Goal: Information Seeking & Learning: Understand process/instructions

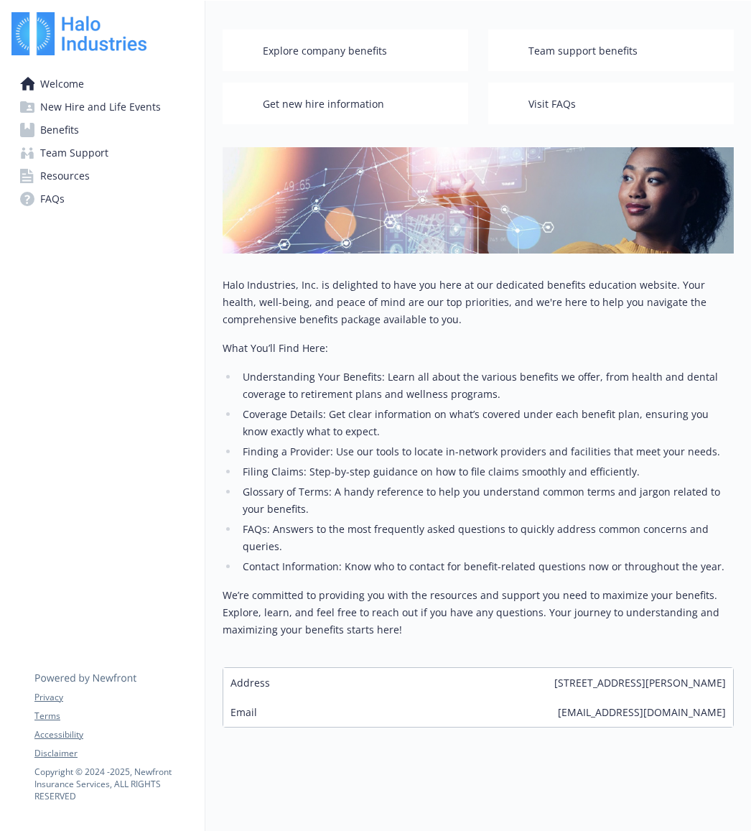
scroll to position [71, 0]
click at [113, 106] on span "New Hire and Life Events" at bounding box center [100, 106] width 121 height 23
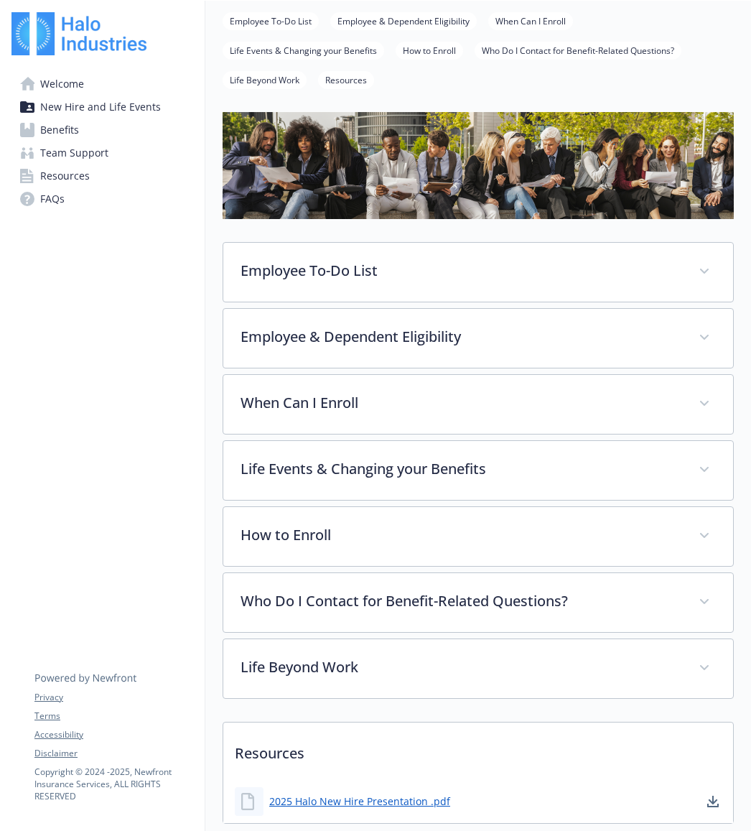
scroll to position [71, 0]
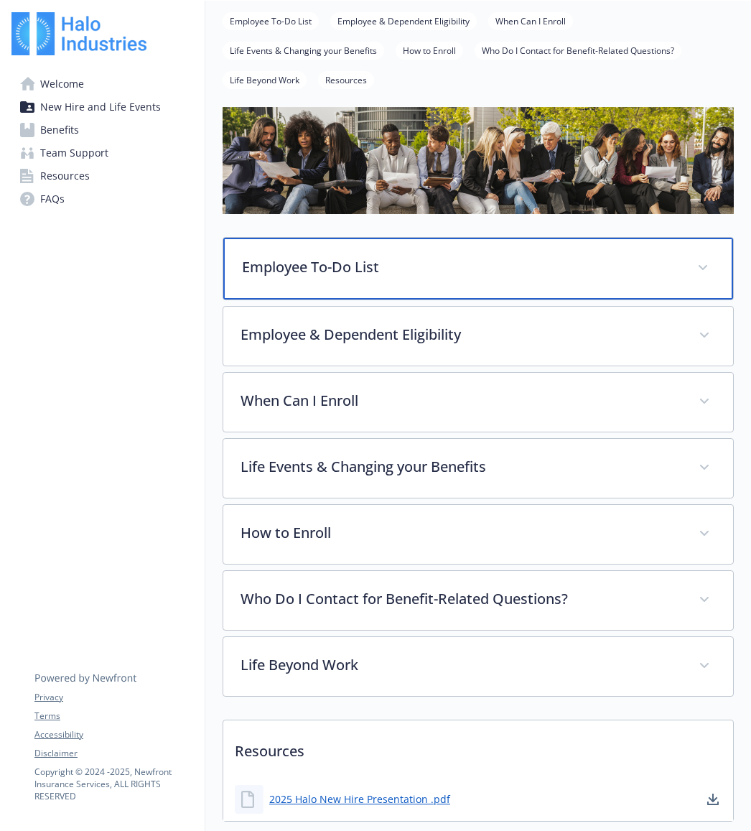
click at [283, 271] on p "Employee To-Do List" at bounding box center [461, 267] width 438 height 22
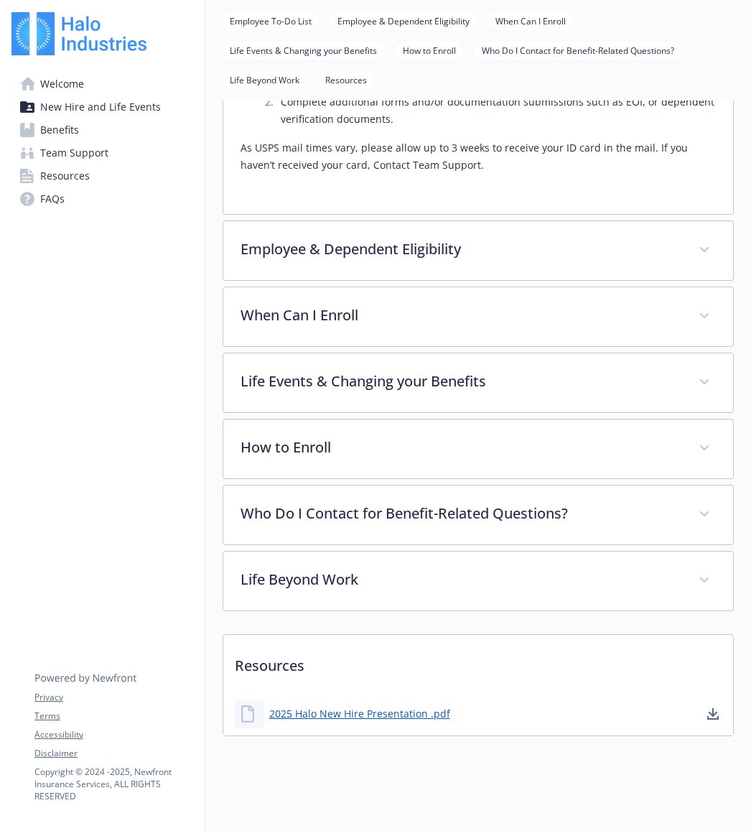
scroll to position [431, 0]
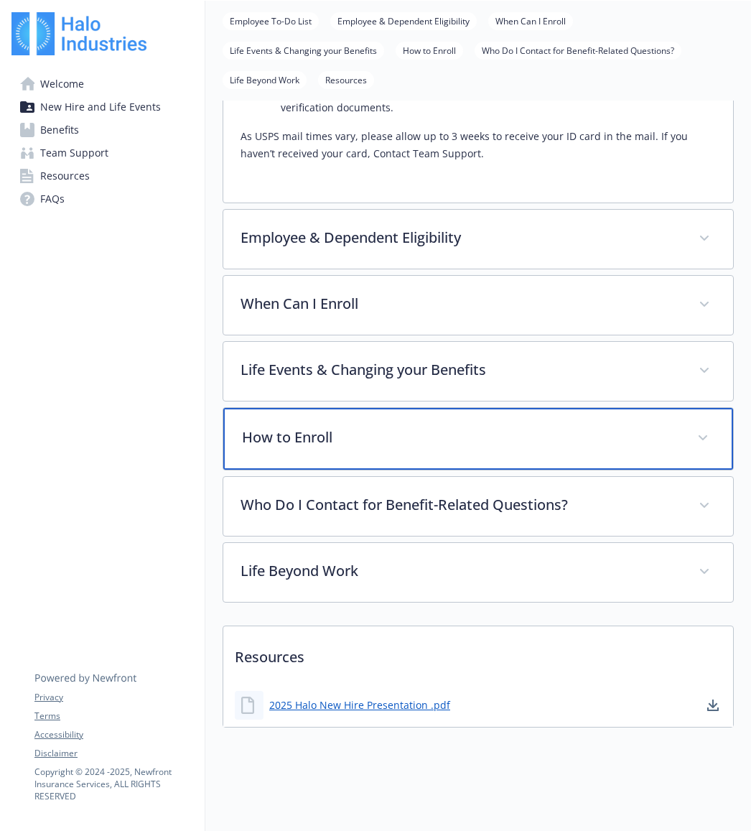
click at [464, 440] on div "How to Enroll" at bounding box center [478, 439] width 510 height 62
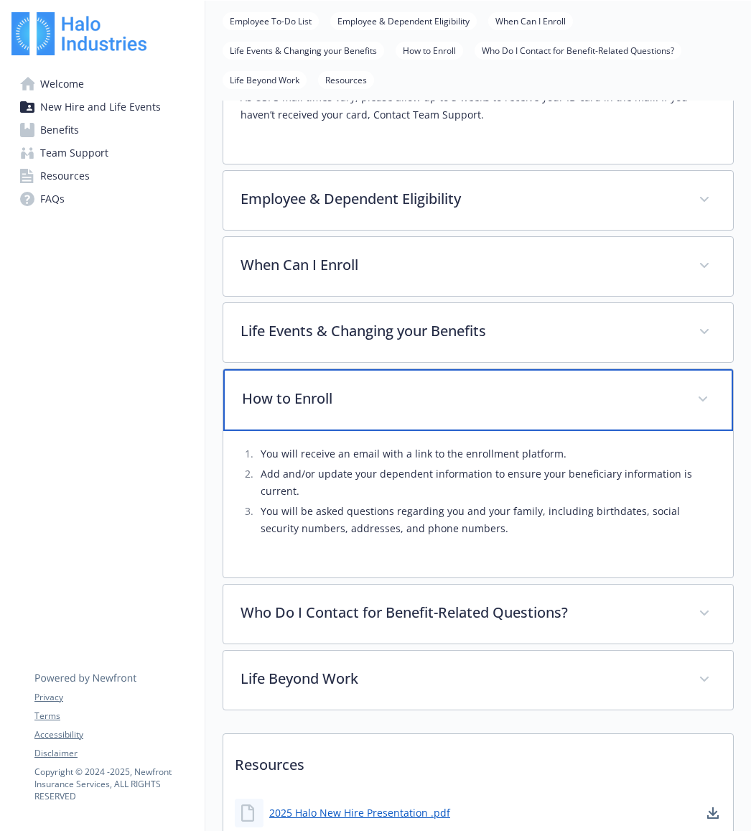
scroll to position [464, 0]
